Goal: Information Seeking & Learning: Learn about a topic

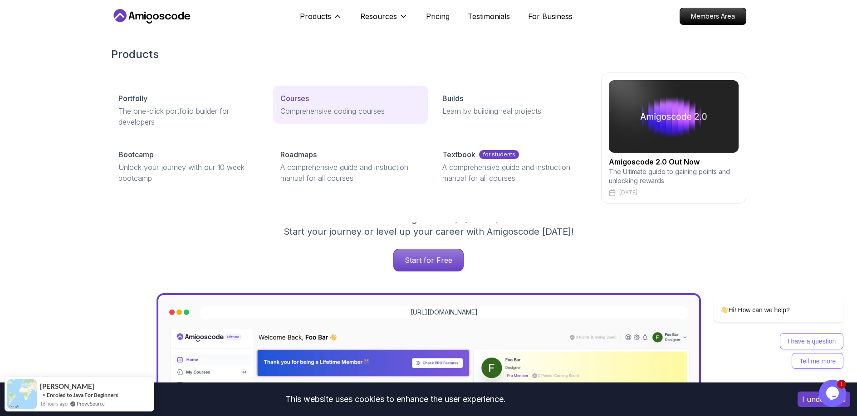
click at [288, 99] on p "Courses" at bounding box center [294, 98] width 29 height 11
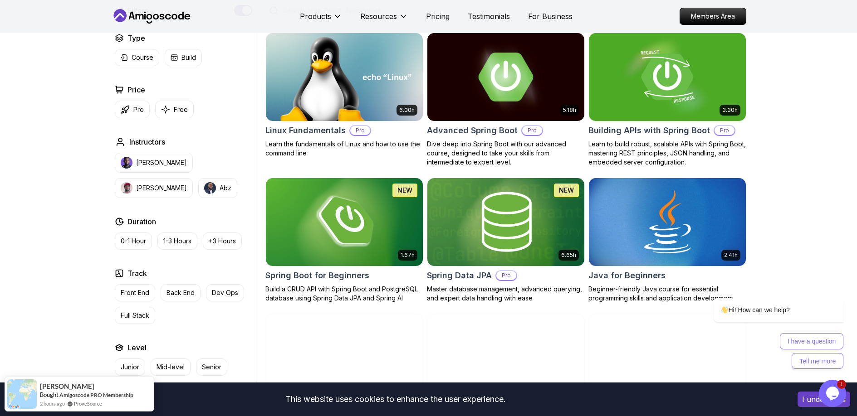
scroll to position [284, 0]
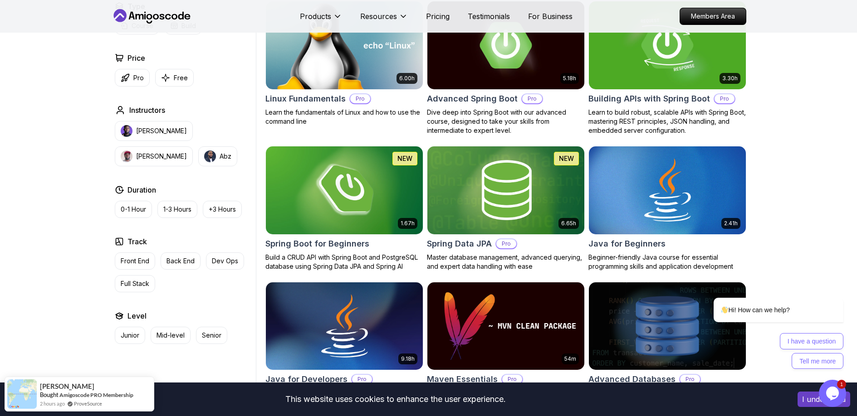
click at [317, 75] on img at bounding box center [344, 45] width 165 height 92
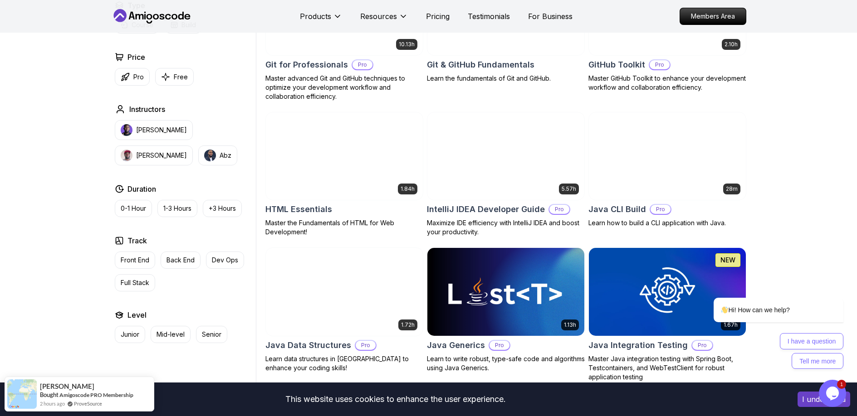
scroll to position [1044, 0]
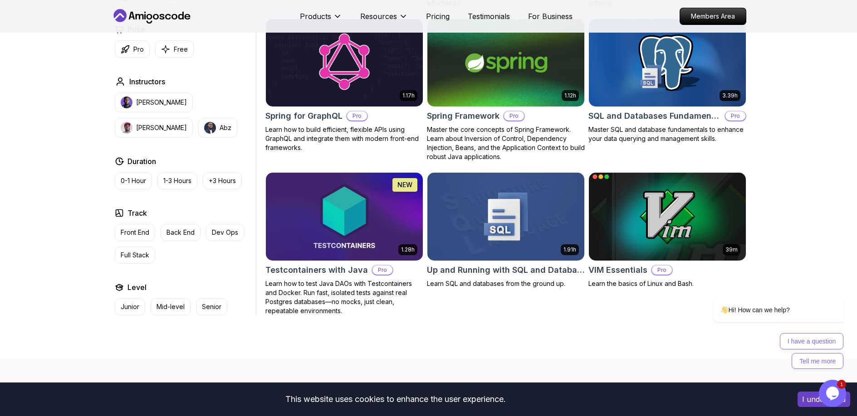
scroll to position [2265, 0]
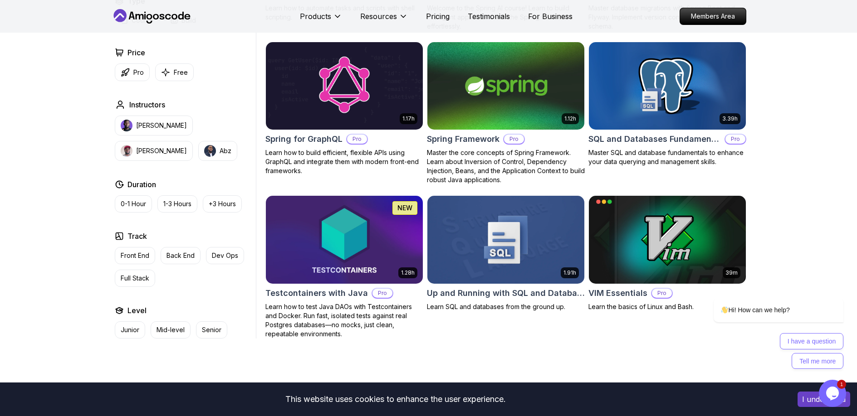
click at [327, 227] on img at bounding box center [344, 240] width 165 height 92
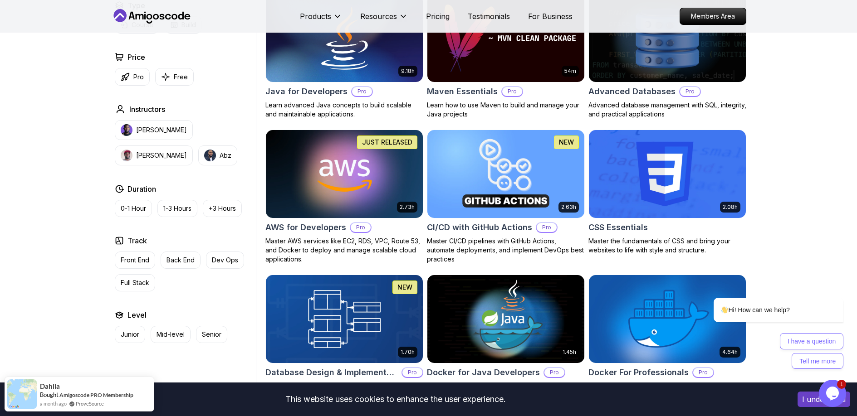
scroll to position [0, 0]
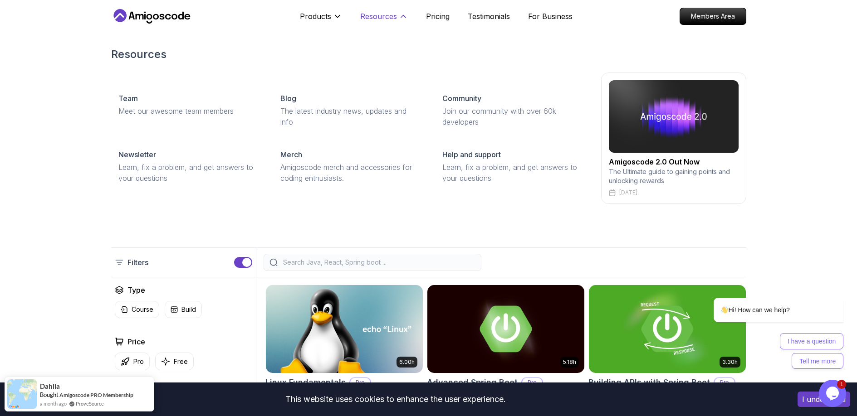
click at [391, 17] on p "Resources" at bounding box center [378, 16] width 37 height 11
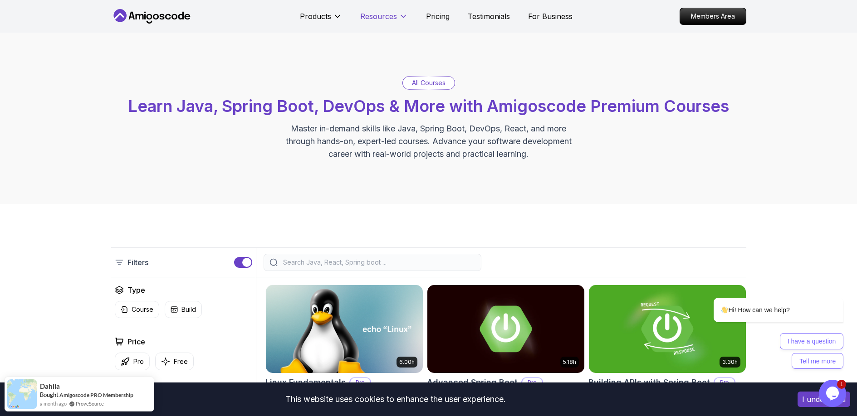
click at [391, 17] on p "Resources" at bounding box center [378, 16] width 37 height 11
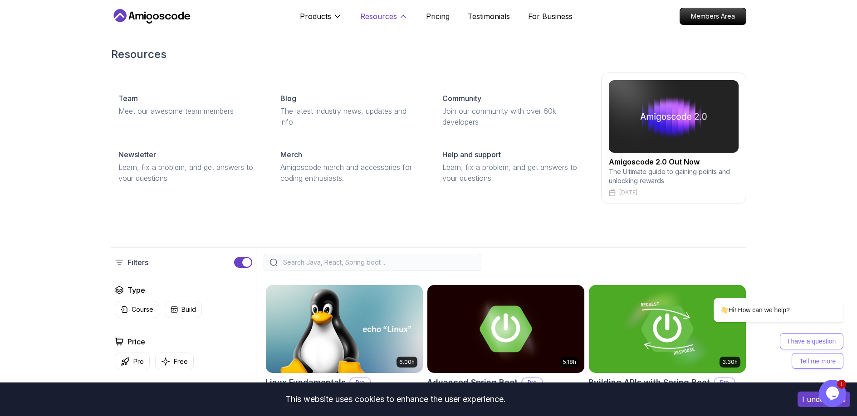
click at [391, 17] on p "Resources" at bounding box center [378, 16] width 37 height 11
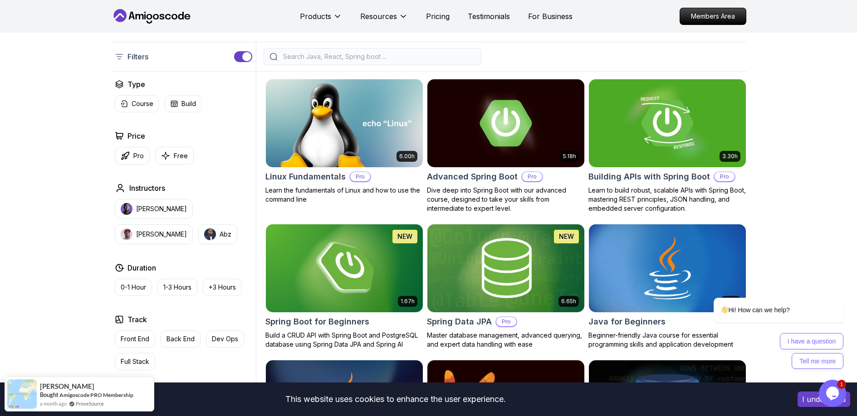
scroll to position [198, 0]
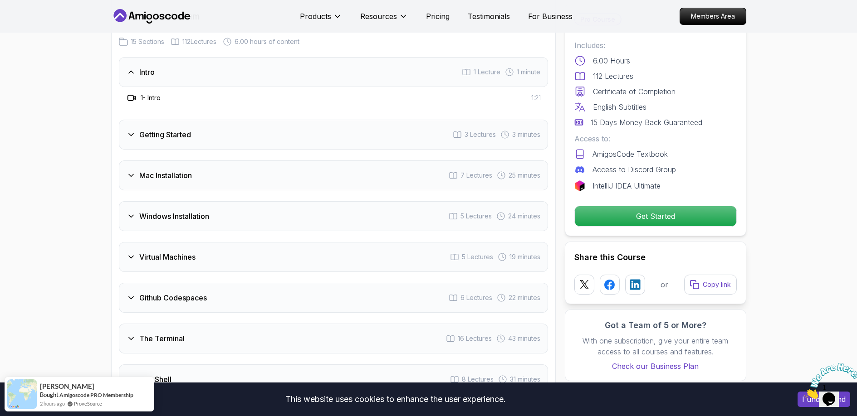
scroll to position [1193, 0]
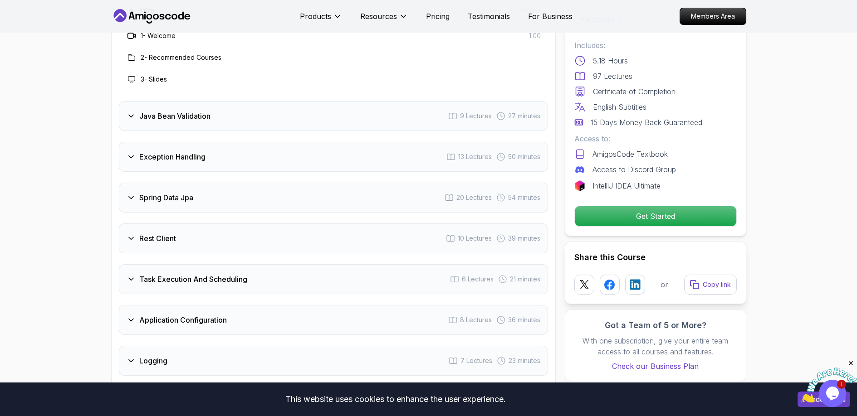
scroll to position [1336, 0]
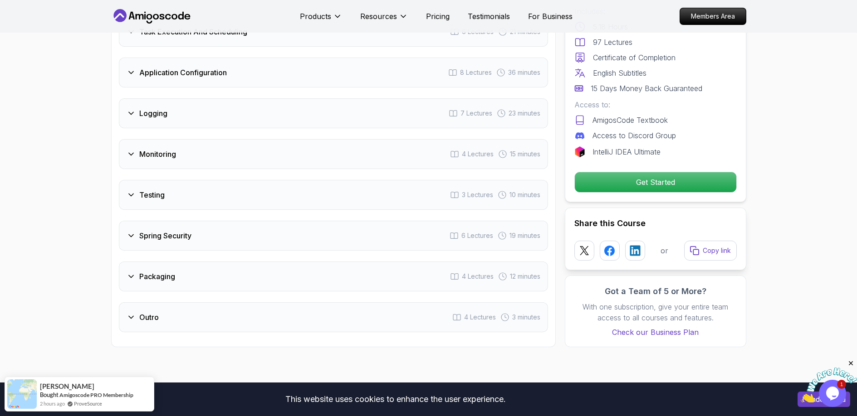
scroll to position [1538, 0]
